Goal: Use online tool/utility: Utilize a website feature to perform a specific function

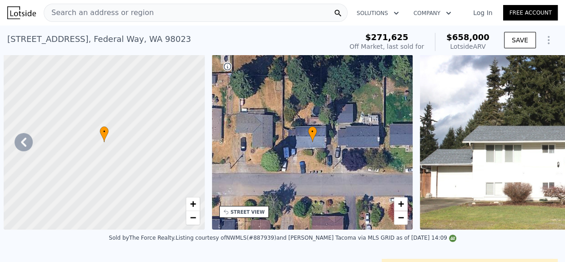
scroll to position [0, 4088]
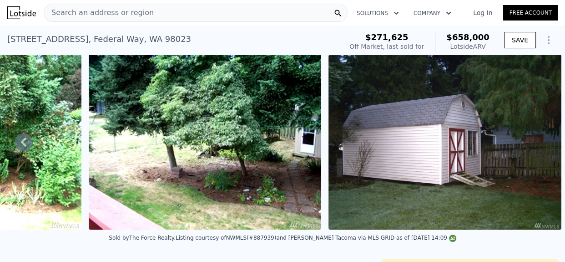
click at [217, 20] on div "Search an address or region" at bounding box center [196, 13] width 304 height 18
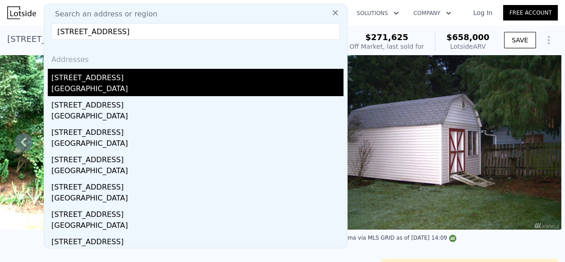
type input "[STREET_ADDRESS]"
click at [131, 93] on div "[GEOGRAPHIC_DATA]" at bounding box center [197, 89] width 292 height 13
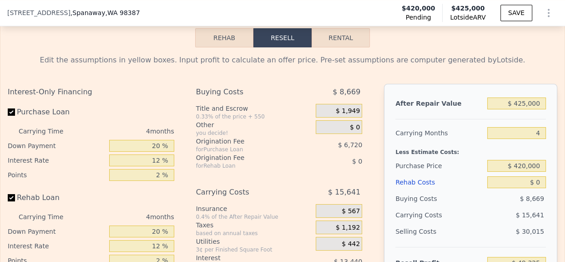
scroll to position [1365, 0]
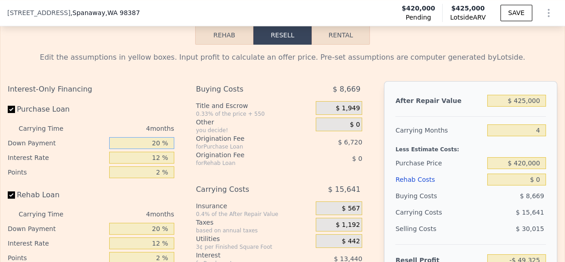
click at [153, 138] on input "20 %" at bounding box center [141, 143] width 65 height 12
type input "10 %"
type input "-$ 51,845"
type input "10 %"
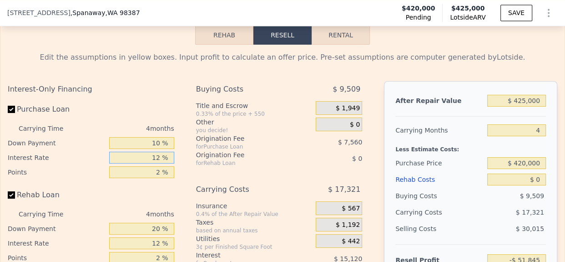
click at [153, 151] on input "12 %" at bounding box center [141, 157] width 65 height 12
type input "1 %"
type input "-$ 37,985"
type input "10 %"
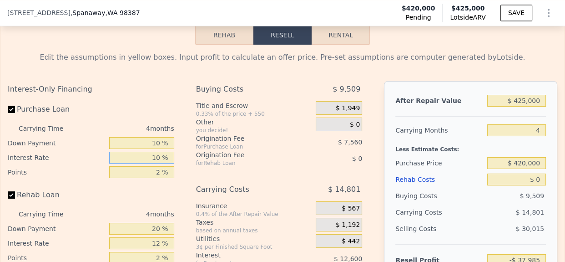
type input "-$ 49,325"
type input "10 %"
click at [152, 166] on input "2 %" at bounding box center [141, 172] width 65 height 12
type input "1.2 %"
type input "-$ 46,301"
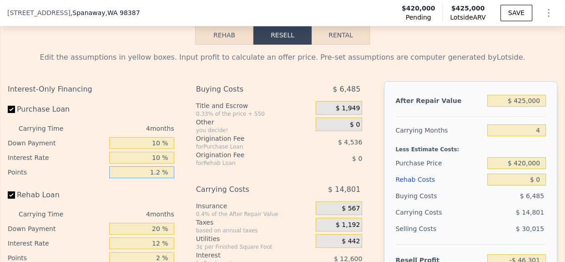
type input "1.2 %"
click at [151, 222] on input "20 %" at bounding box center [141, 228] width 65 height 12
type input "10 %"
click at [153, 237] on input "12 %" at bounding box center [141, 243] width 65 height 12
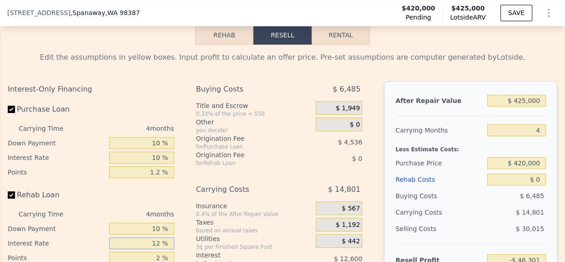
click at [153, 237] on input "12 %" at bounding box center [141, 243] width 65 height 12
type input "10 %"
click at [154, 252] on input "2 %" at bounding box center [141, 258] width 65 height 12
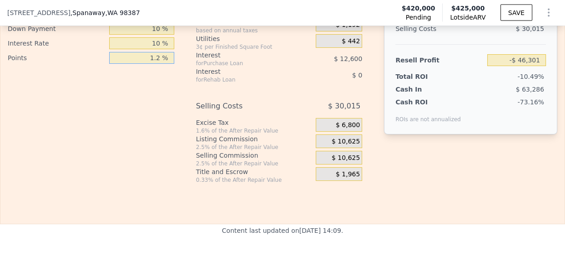
scroll to position [1562, 0]
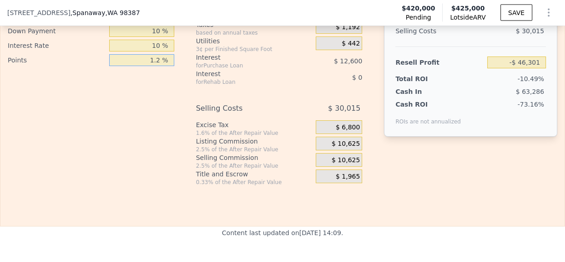
type input "1.2 %"
click at [341, 140] on span "$ 10,625" at bounding box center [346, 144] width 28 height 8
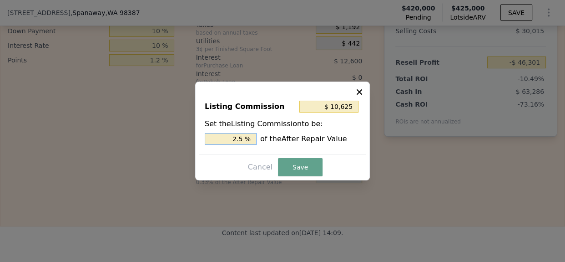
click at [237, 139] on input "2.5 %" at bounding box center [231, 139] width 52 height 12
type input "$ 4,250"
type input "1. %"
type input "$ 6,375"
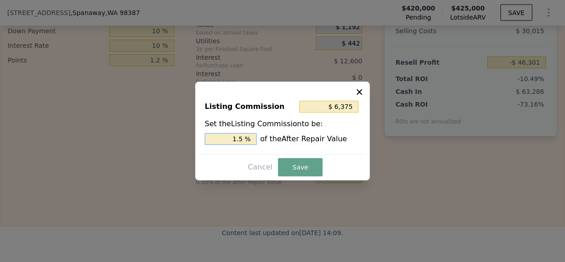
type input "1.5 %"
click at [308, 157] on div "Listing Commission $ 6,375 Set the Listing Commission to be: 1.5 % of the After…" at bounding box center [282, 130] width 175 height 99
click at [308, 160] on button "Save" at bounding box center [300, 167] width 45 height 18
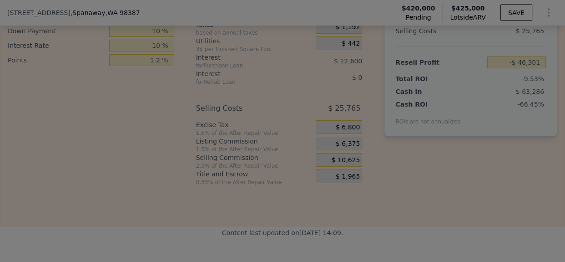
type input "-$ 42,051"
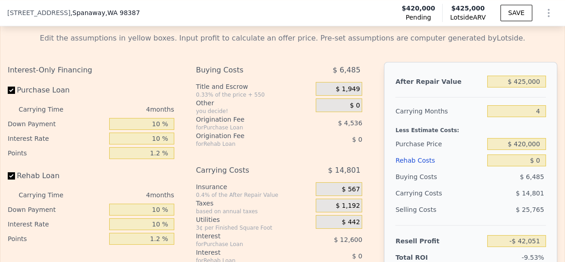
scroll to position [1369, 0]
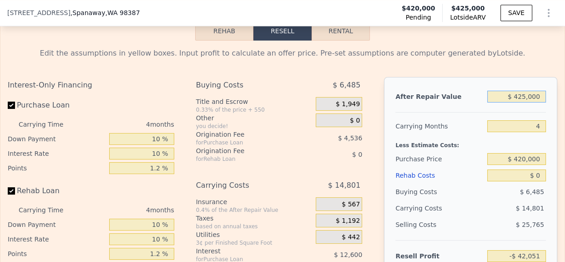
click at [519, 91] on input "$ 425,000" at bounding box center [516, 97] width 59 height 12
type input "$ 41"
type input "-$ 441,231"
type input "$ 415"
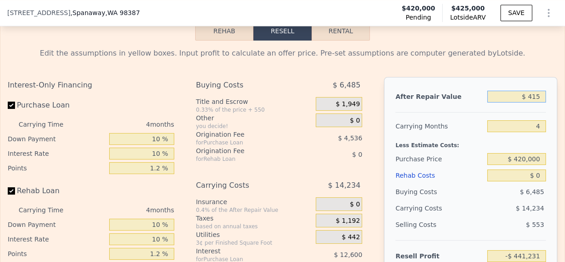
type input "-$ 440,879"
type input "$ 41,500"
type input "-$ 402,287"
type input "$ 415,000"
type input "-$ 51,444"
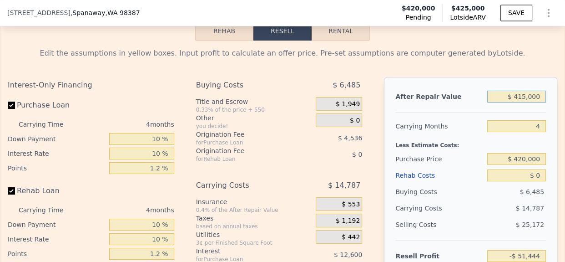
type input "$ 415,000"
click at [454, 134] on div "Less Estimate Costs:" at bounding box center [470, 142] width 151 height 16
click at [523, 120] on input "4" at bounding box center [516, 126] width 59 height 12
click at [546, 136] on div "After Repair Value $ 415,000 Carrying Months 4 Less Estimate Costs: Purchase Pr…" at bounding box center [470, 203] width 173 height 253
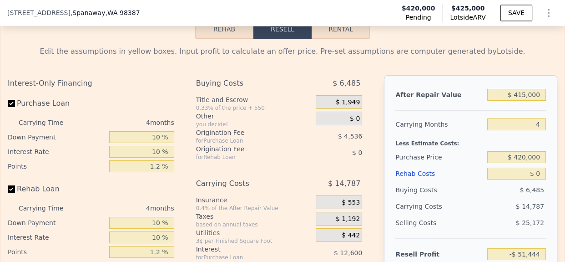
scroll to position [1373, 0]
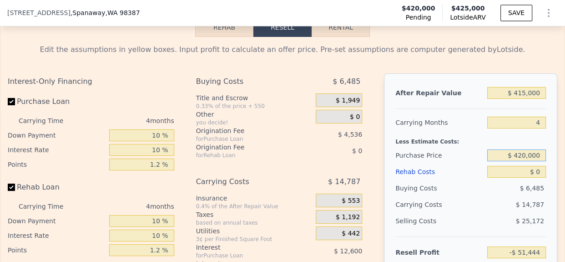
click at [528, 149] on input "$ 420,000" at bounding box center [516, 155] width 59 height 12
type input "$ 300,000"
type input "$ 73,852"
click at [496, 196] on div "$ 11,187" at bounding box center [500, 204] width 92 height 16
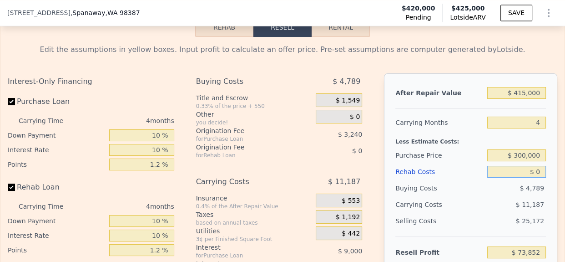
click at [534, 166] on input "$ 0" at bounding box center [516, 172] width 59 height 12
type input "$ 4"
type input "$ 73,848"
type input "$ 40"
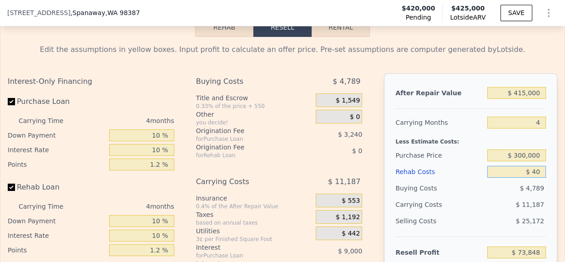
type input "$ 73,812"
type input "$ 40,000"
type input "$ 32,220"
type input "$ 40,000"
click at [497, 198] on div "$ 12,387" at bounding box center [500, 204] width 92 height 16
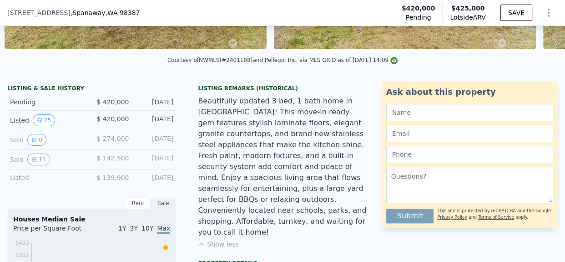
scroll to position [176, 0]
